Goal: Information Seeking & Learning: Find specific page/section

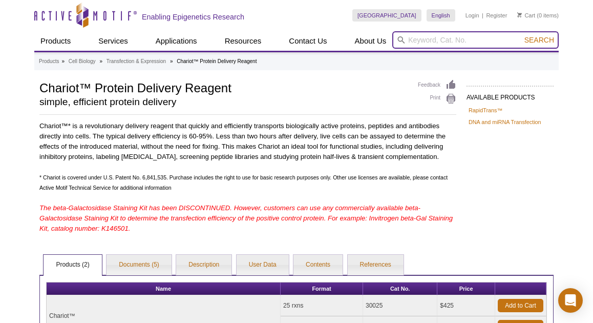
click at [441, 37] on input "search" at bounding box center [476, 39] width 167 height 17
type input "ha"
click at [522, 35] on button "Search" at bounding box center [540, 39] width 36 height 9
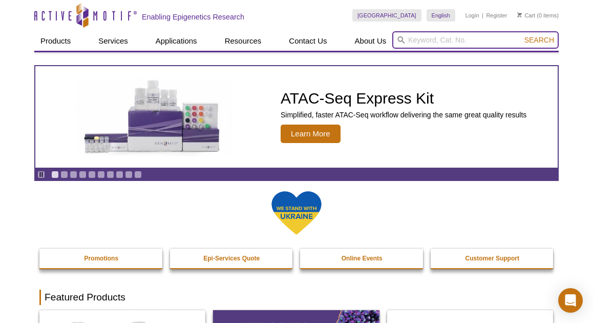
click at [436, 38] on input "search" at bounding box center [476, 39] width 167 height 17
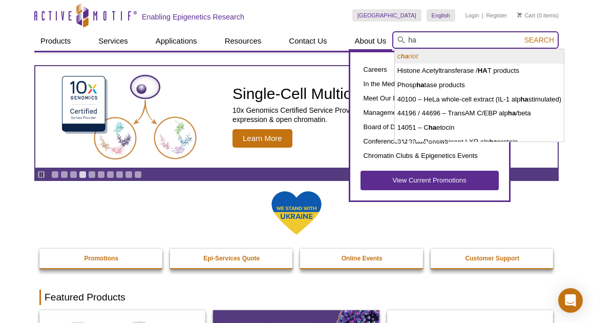
drag, startPoint x: 421, startPoint y: 40, endPoint x: 387, endPoint y: 36, distance: 34.0
click at [387, 36] on div "Products ChIP Assays ChIP Accessory Products ChIP Kits ChIP-Validated Antibodie…" at bounding box center [296, 40] width 525 height 19
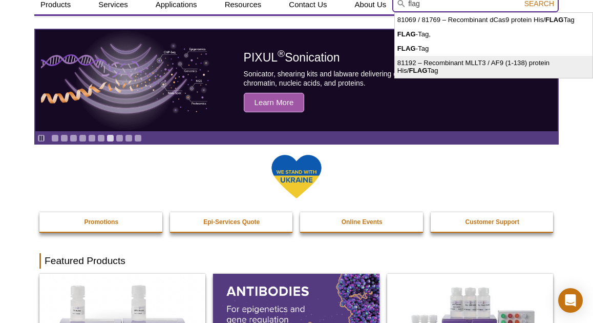
scroll to position [37, 0]
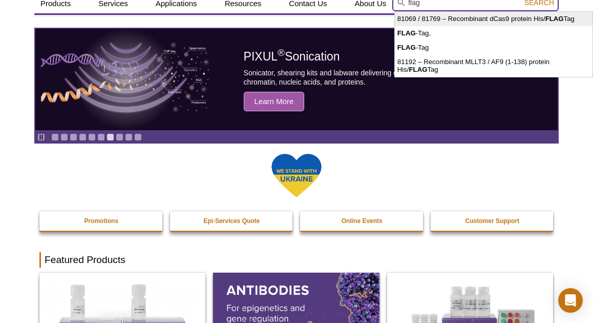
type input "flag"
click at [538, 4] on span "Search" at bounding box center [540, 2] width 30 height 8
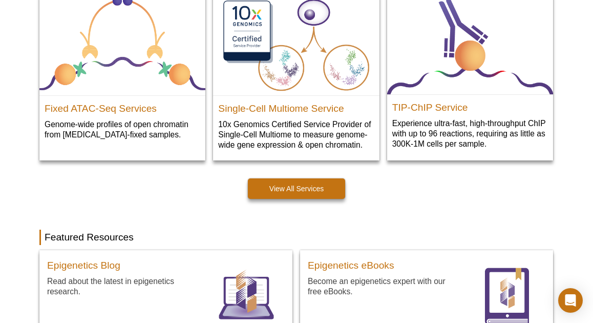
scroll to position [625, 0]
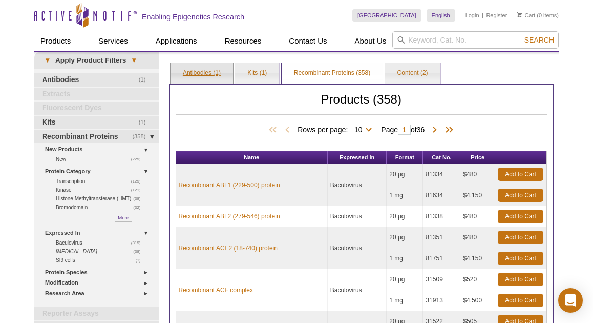
click at [203, 75] on link "Antibodies (1)" at bounding box center [202, 73] width 63 height 20
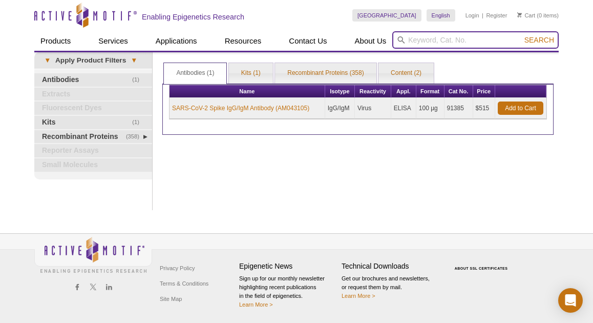
click at [440, 39] on input "search" at bounding box center [476, 39] width 167 height 17
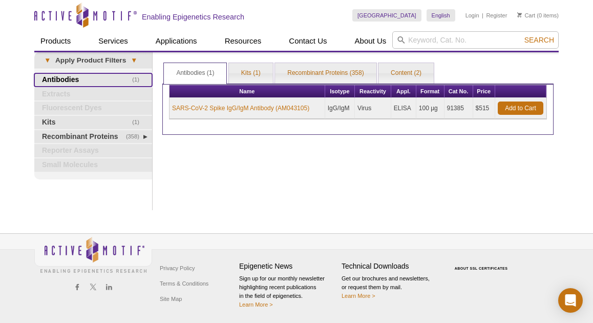
click at [69, 79] on link "(1) Antibodies" at bounding box center [93, 79] width 118 height 13
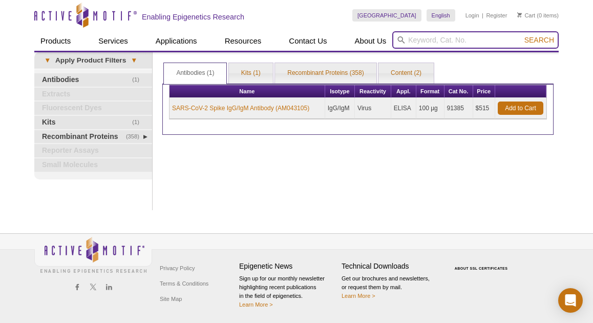
click at [445, 39] on input "search" at bounding box center [476, 39] width 167 height 17
click at [522, 35] on button "Search" at bounding box center [540, 39] width 36 height 9
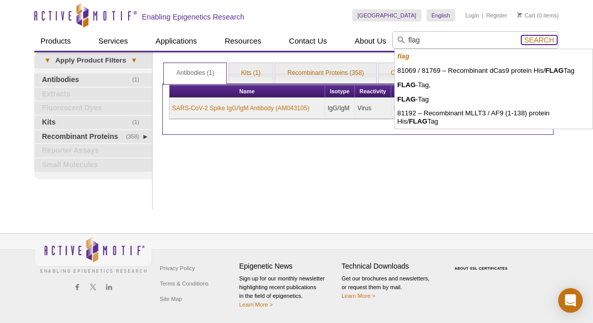
click at [541, 40] on span "Search" at bounding box center [540, 40] width 30 height 8
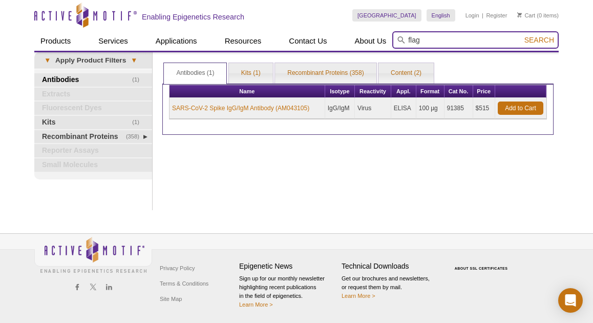
type input "flag"
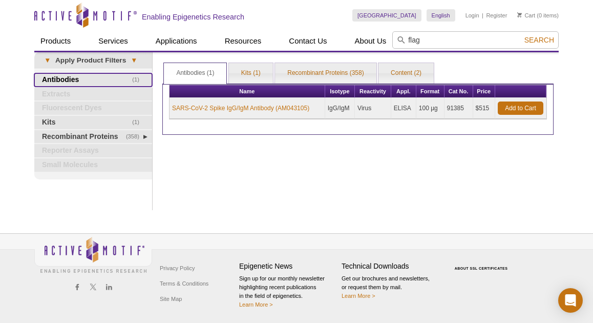
click at [73, 79] on link "(1) Antibodies" at bounding box center [93, 79] width 118 height 13
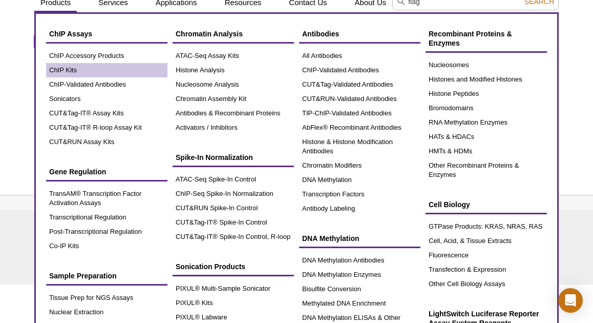
scroll to position [34, 0]
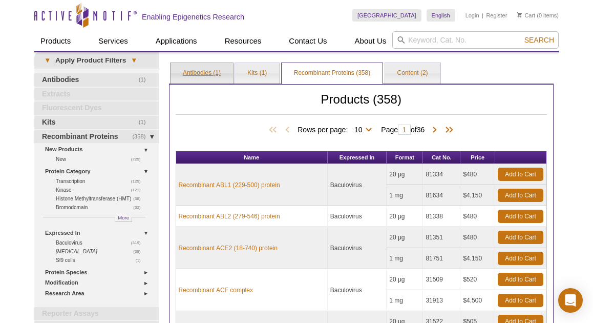
click at [203, 72] on link "Antibodies (1)" at bounding box center [202, 73] width 63 height 20
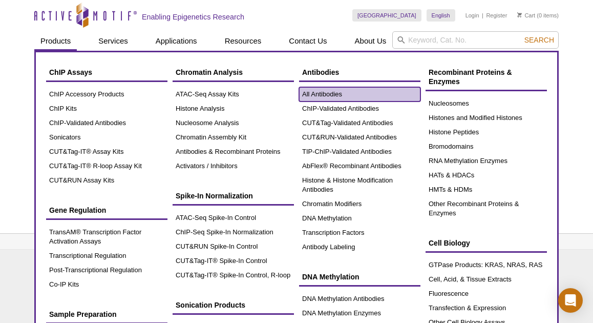
click at [324, 97] on link "All Antibodies" at bounding box center [359, 94] width 121 height 14
click at [311, 94] on link "All Antibodies" at bounding box center [359, 94] width 121 height 14
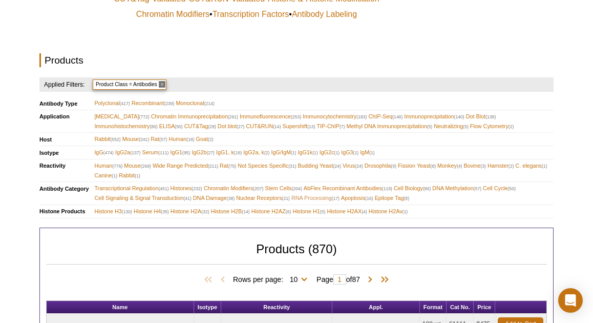
scroll to position [280, 0]
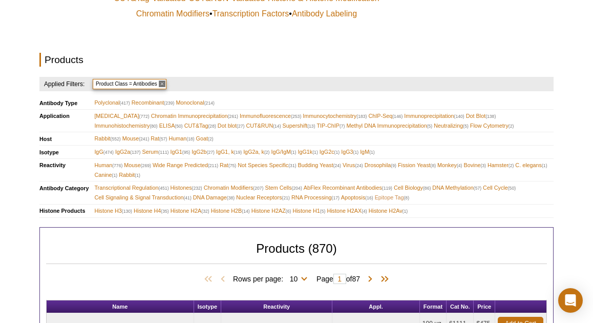
click at [388, 196] on span "Epitope Tag (8)" at bounding box center [392, 198] width 34 height 10
